Goal: Find specific page/section: Find specific page/section

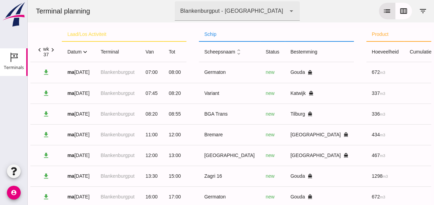
click at [86, 52] on icon "expand_more" at bounding box center [84, 51] width 7 height 7
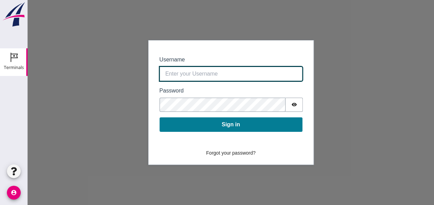
type input "0390.shp+bon@vanoord.com"
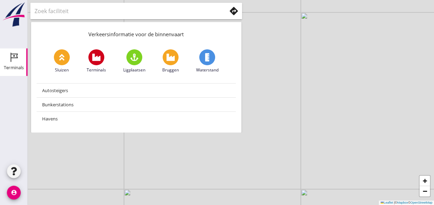
click at [16, 64] on div "Terminals" at bounding box center [14, 68] width 20 height 10
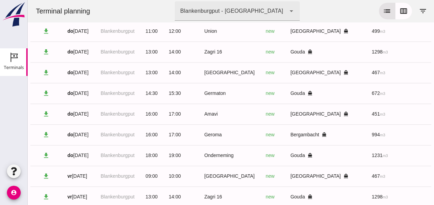
scroll to position [456, 0]
